Goal: Find specific page/section: Find specific page/section

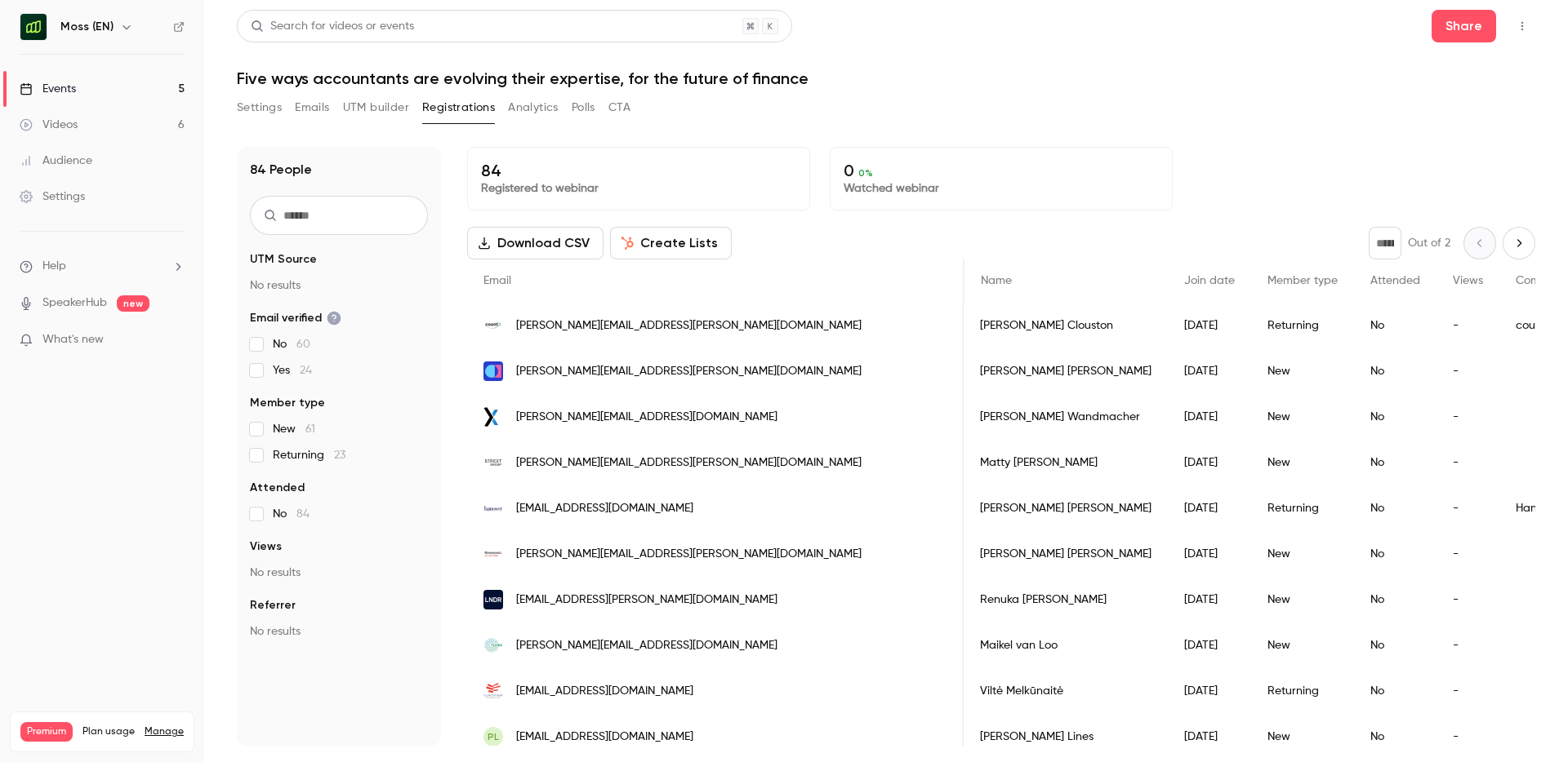
scroll to position [0, 1211]
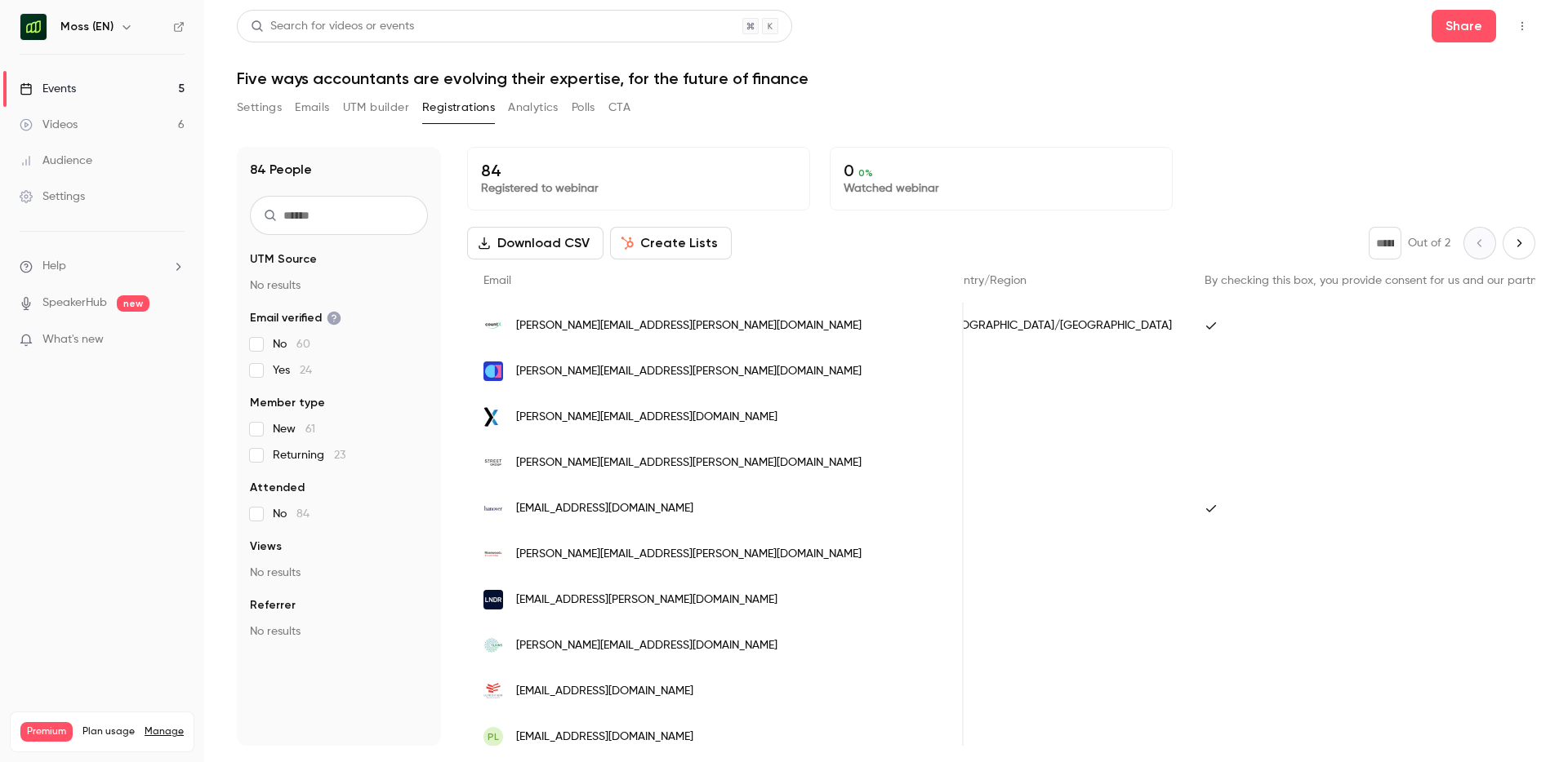
click at [124, 22] on icon "button" at bounding box center [126, 27] width 13 height 13
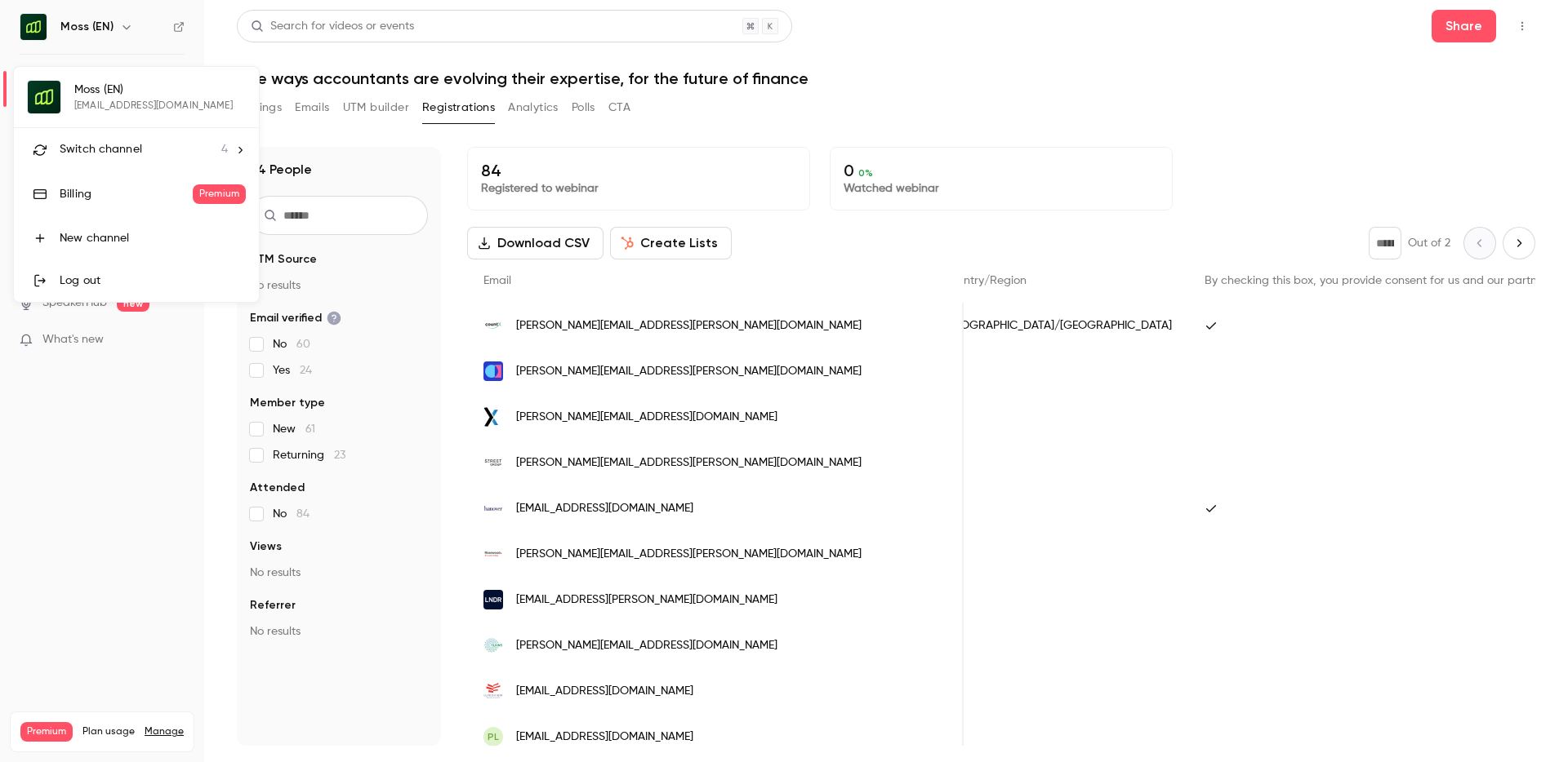
click at [106, 148] on span "Switch channel" at bounding box center [101, 150] width 82 height 17
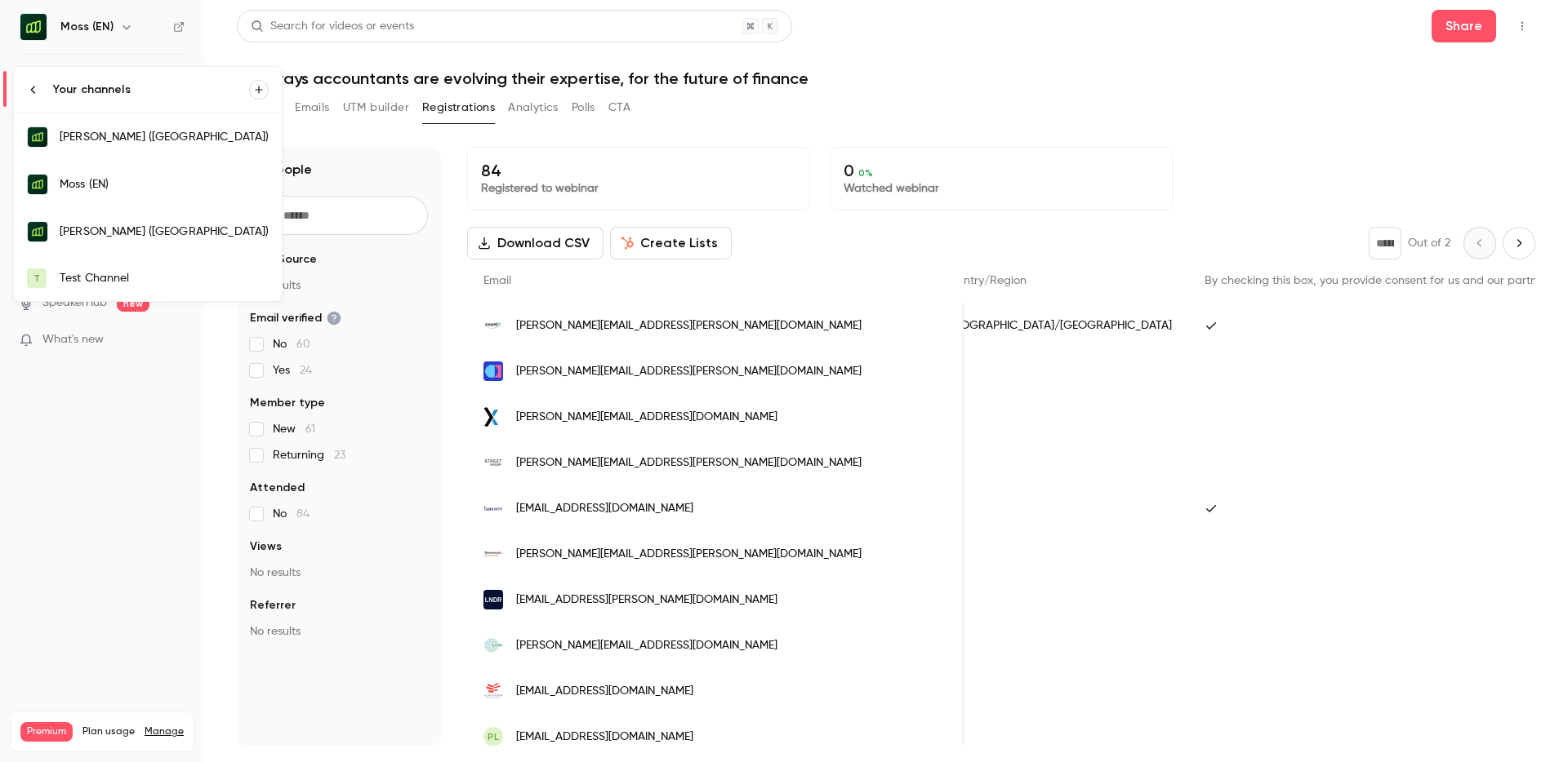
click at [111, 184] on div "Moss (EN)" at bounding box center [164, 183] width 209 height 16
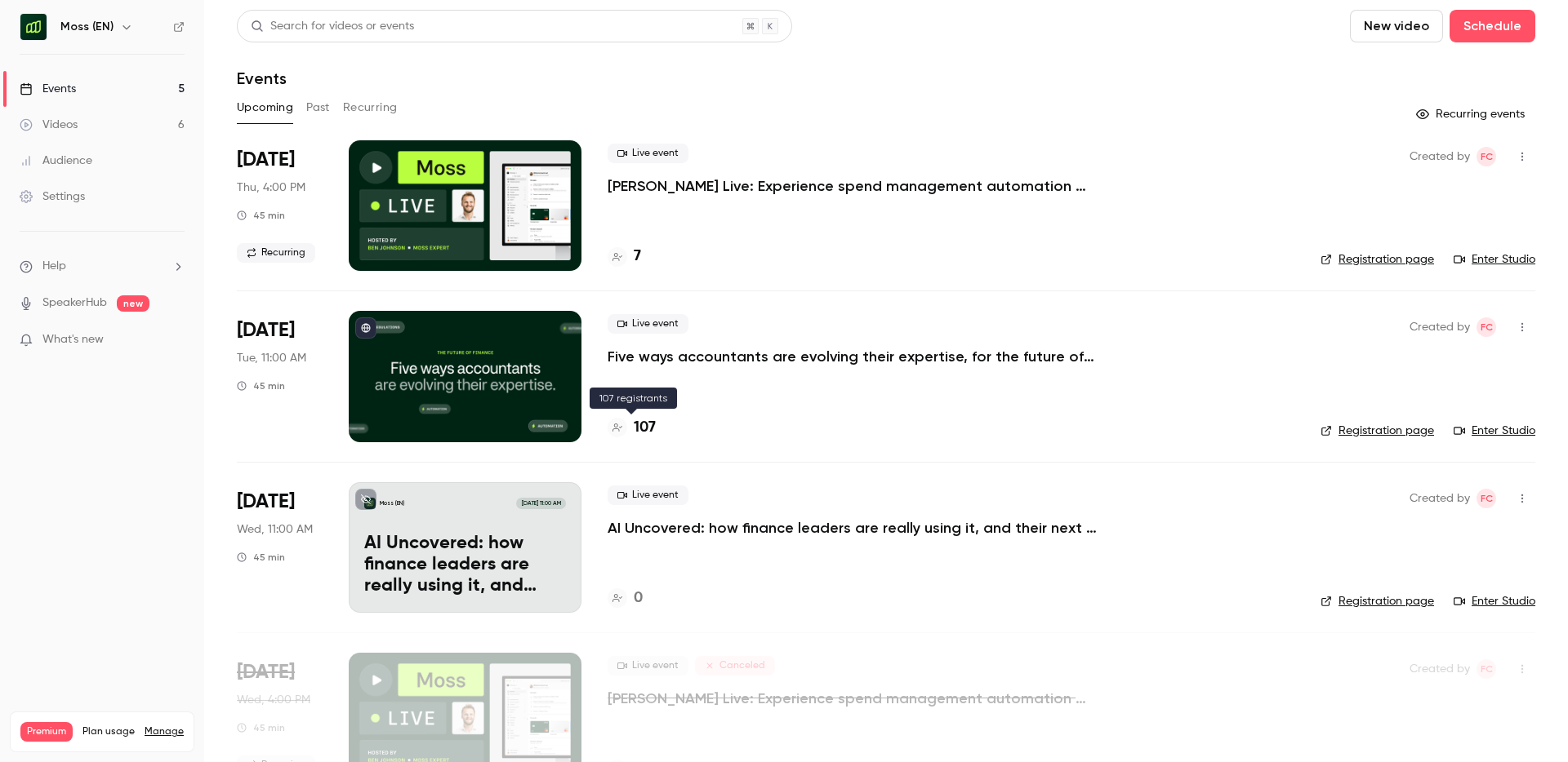
click at [645, 424] on h4 "107" at bounding box center [645, 428] width 22 height 22
